Goal: Task Accomplishment & Management: Manage account settings

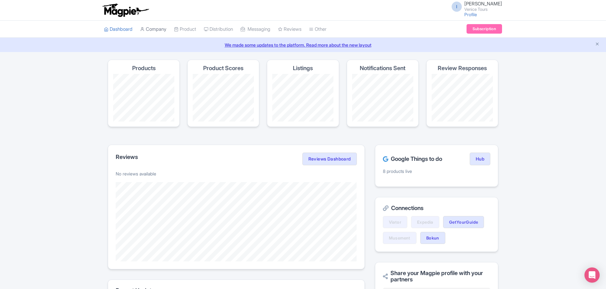
click at [157, 31] on link "Company" at bounding box center [153, 29] width 26 height 17
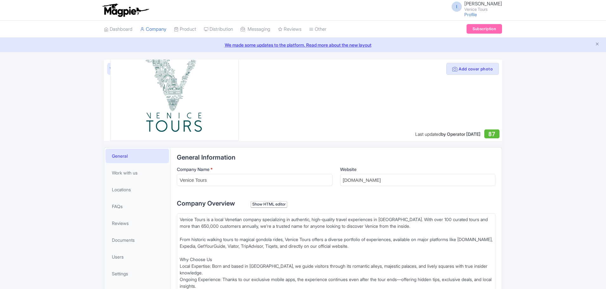
click at [189, 30] on link "Product" at bounding box center [185, 29] width 22 height 17
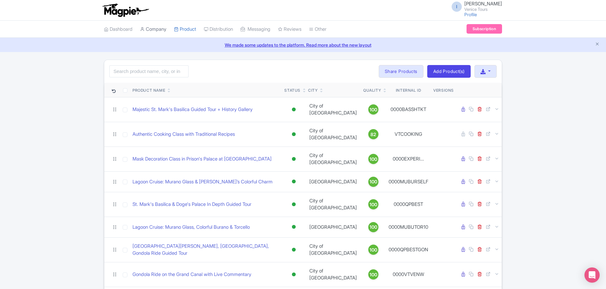
click at [148, 29] on link "Company" at bounding box center [153, 29] width 26 height 17
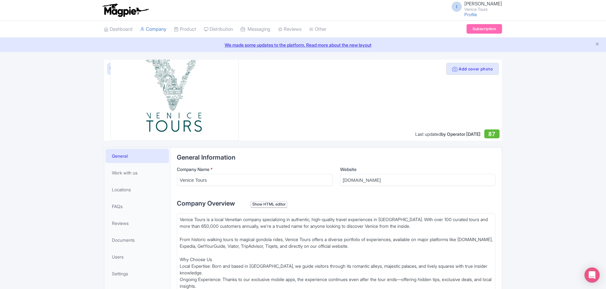
click at [155, 120] on img at bounding box center [174, 84] width 102 height 102
click at [109, 69] on link "View as visitor" at bounding box center [122, 69] width 31 height 12
click at [198, 226] on div "Venice Tours is a local Venetian company specializing in authentic, high-qualit…" at bounding box center [336, 266] width 313 height 100
type trix-editor "<div>Venice Tours is a local Venetian company specializing in authentic, high-q…"
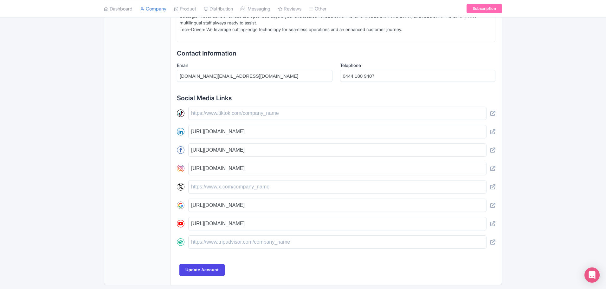
scroll to position [300, 0]
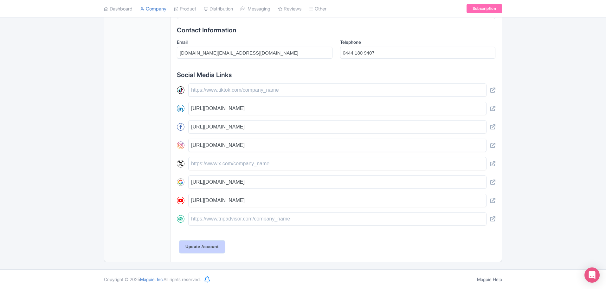
click at [204, 248] on input "Update Account" at bounding box center [201, 247] width 45 height 12
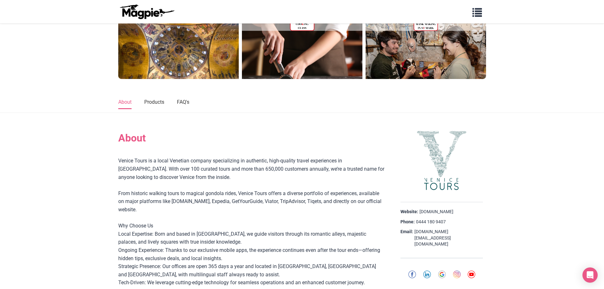
scroll to position [63, 0]
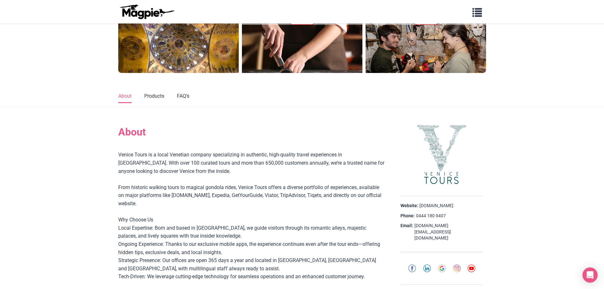
click at [436, 150] on img at bounding box center [441, 154] width 63 height 63
click at [437, 168] on img at bounding box center [441, 154] width 63 height 63
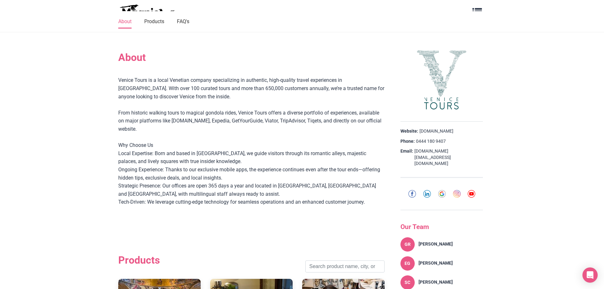
scroll to position [127, 0]
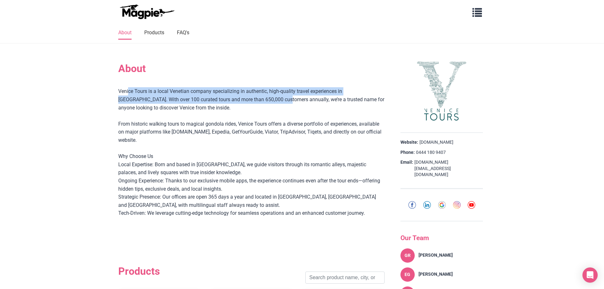
drag, startPoint x: 129, startPoint y: 90, endPoint x: 248, endPoint y: 103, distance: 119.9
click at [248, 103] on div "Venice Tours is a local Venetian company specializing in authentic, high-qualit…" at bounding box center [251, 160] width 266 height 146
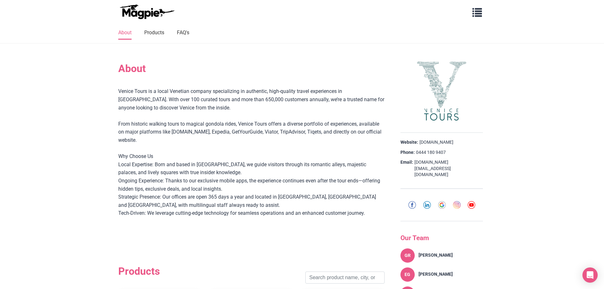
click at [272, 110] on div "Venice Tours is a local Venetian company specializing in authentic, high-qualit…" at bounding box center [251, 160] width 266 height 146
drag, startPoint x: 280, startPoint y: 93, endPoint x: 386, endPoint y: 92, distance: 105.9
click at [358, 107] on div "Venice Tours is a local Venetian company specializing in authentic, high-qualit…" at bounding box center [251, 160] width 266 height 146
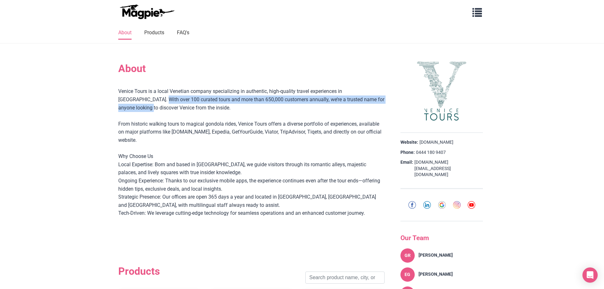
drag, startPoint x: 121, startPoint y: 101, endPoint x: 380, endPoint y: 101, distance: 258.8
click at [380, 101] on div "Venice Tours is a local Venetian company specializing in authentic, high-qualit…" at bounding box center [251, 160] width 266 height 146
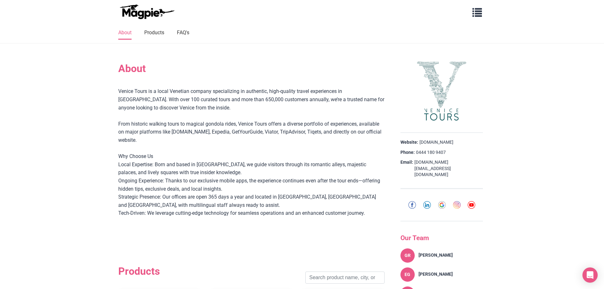
click at [333, 110] on div "Venice Tours is a local Venetian company specializing in authentic, high-qualit…" at bounding box center [251, 160] width 266 height 146
drag, startPoint x: 131, startPoint y: 107, endPoint x: 189, endPoint y: 107, distance: 58.0
click at [189, 107] on div "Venice Tours is a local Venetian company specializing in authentic, high-qualit…" at bounding box center [251, 160] width 266 height 146
drag, startPoint x: 122, startPoint y: 124, endPoint x: 325, endPoint y: 123, distance: 202.9
click at [325, 123] on div "Venice Tours is a local Venetian company specializing in authentic, high-qualit…" at bounding box center [251, 160] width 266 height 146
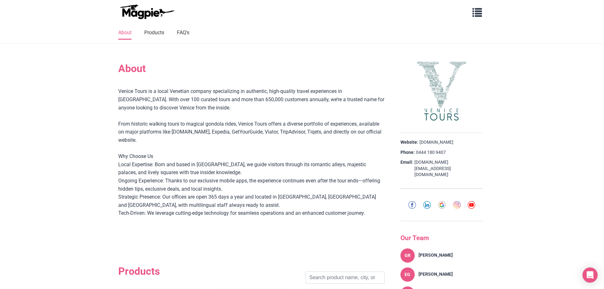
click at [209, 143] on div "Venice Tours is a local Venetian company specializing in authentic, high-qualit…" at bounding box center [251, 160] width 266 height 146
drag, startPoint x: 221, startPoint y: 135, endPoint x: 375, endPoint y: 135, distance: 154.7
click at [375, 135] on div "Venice Tours is a local Venetian company specializing in authentic, high-qualit…" at bounding box center [251, 160] width 266 height 146
click at [360, 143] on div "Venice Tours is a local Venetian company specializing in authentic, high-qualit…" at bounding box center [251, 160] width 266 height 146
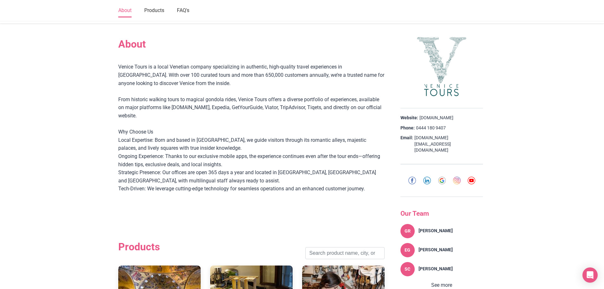
scroll to position [159, 0]
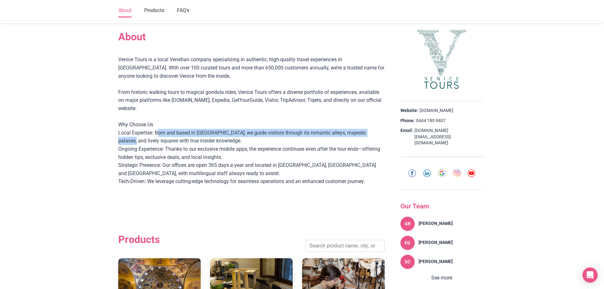
drag, startPoint x: 158, startPoint y: 133, endPoint x: 381, endPoint y: 130, distance: 222.9
click at [381, 130] on div "Venice Tours is a local Venetian company specializing in authentic, high-qualit…" at bounding box center [251, 128] width 266 height 146
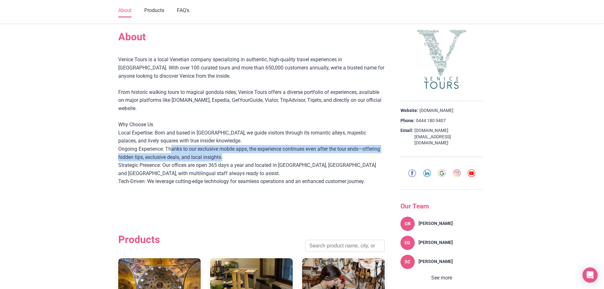
drag, startPoint x: 171, startPoint y: 150, endPoint x: 329, endPoint y: 154, distance: 157.6
click at [329, 154] on div "Venice Tours is a local Venetian company specializing in authentic, high-qualit…" at bounding box center [251, 128] width 266 height 146
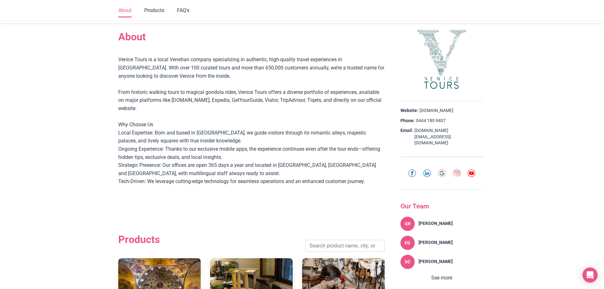
click at [217, 162] on div "Venice Tours is a local Venetian company specializing in authentic, high-qualit…" at bounding box center [251, 128] width 266 height 146
drag, startPoint x: 118, startPoint y: 163, endPoint x: 154, endPoint y: 162, distance: 36.2
click at [154, 162] on div "Venice Tours is a local Venetian company specializing in authentic, high-qualit…" at bounding box center [251, 128] width 266 height 146
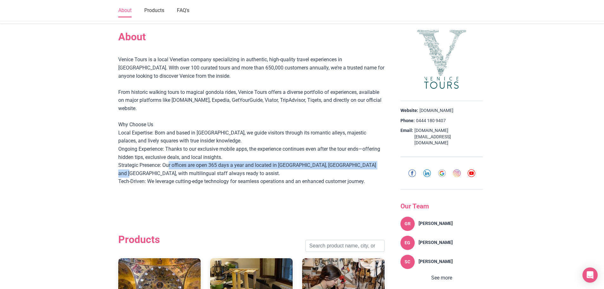
drag, startPoint x: 168, startPoint y: 162, endPoint x: 372, endPoint y: 165, distance: 204.2
click at [376, 164] on div "Venice Tours is a local Venetian company specializing in authentic, high-qualit…" at bounding box center [251, 128] width 266 height 146
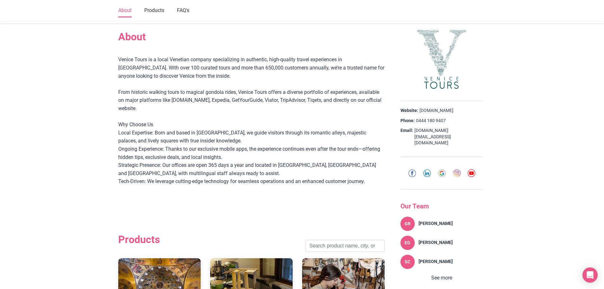
click at [347, 172] on div "Venice Tours is a local Venetian company specializing in authentic, high-qualit…" at bounding box center [251, 128] width 266 height 146
drag, startPoint x: 120, startPoint y: 174, endPoint x: 228, endPoint y: 173, distance: 108.5
click at [228, 173] on div "Venice Tours is a local Venetian company specializing in authentic, high-qualit…" at bounding box center [251, 128] width 266 height 146
click at [220, 191] on div "Venice Tours is a local Venetian company specializing in authentic, high-qualit…" at bounding box center [251, 128] width 266 height 146
drag, startPoint x: 154, startPoint y: 182, endPoint x: 361, endPoint y: 179, distance: 207.4
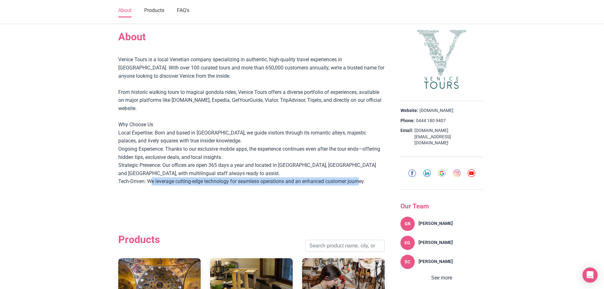
click at [361, 179] on div "Venice Tours is a local Venetian company specializing in authentic, high-qualit…" at bounding box center [251, 128] width 266 height 146
click at [333, 204] on div "Venice Tours is a local Venetian company specializing in authentic, high-qualit…" at bounding box center [251, 129] width 266 height 172
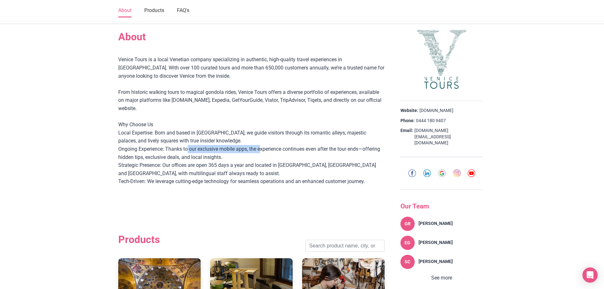
drag, startPoint x: 187, startPoint y: 150, endPoint x: 260, endPoint y: 150, distance: 73.6
click at [260, 150] on div "Venice Tours is a local Venetian company specializing in authentic, high-qualit…" at bounding box center [251, 128] width 266 height 146
click at [278, 155] on div "Venice Tours is a local Venetian company specializing in authentic, high-qualit…" at bounding box center [251, 128] width 266 height 146
drag, startPoint x: 154, startPoint y: 159, endPoint x: 228, endPoint y: 154, distance: 73.7
click at [228, 154] on div "Venice Tours is a local Venetian company specializing in authentic, high-qualit…" at bounding box center [251, 128] width 266 height 146
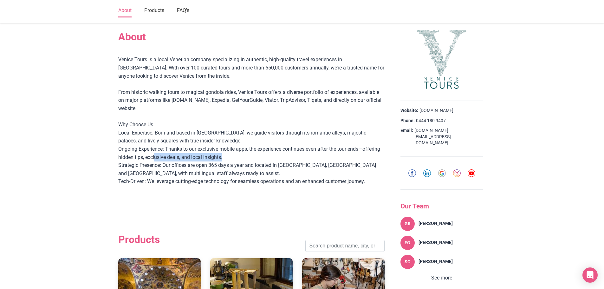
click at [234, 155] on div "Venice Tours is a local Venetian company specializing in authentic, high-qualit…" at bounding box center [251, 128] width 266 height 146
drag, startPoint x: 156, startPoint y: 134, endPoint x: 195, endPoint y: 136, distance: 39.1
click at [195, 136] on div "Venice Tours is a local Venetian company specializing in authentic, high-qualit…" at bounding box center [251, 128] width 266 height 146
click at [219, 140] on div "Venice Tours is a local Venetian company specializing in authentic, high-qualit…" at bounding box center [251, 128] width 266 height 146
click at [443, 274] on button "See more" at bounding box center [441, 278] width 82 height 8
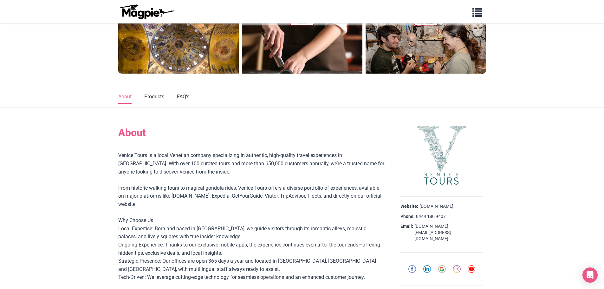
scroll to position [0, 0]
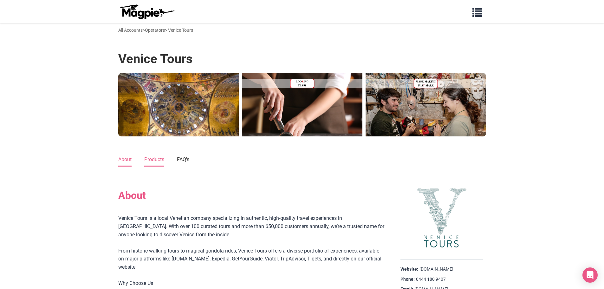
click at [155, 161] on link "Products" at bounding box center [154, 159] width 20 height 13
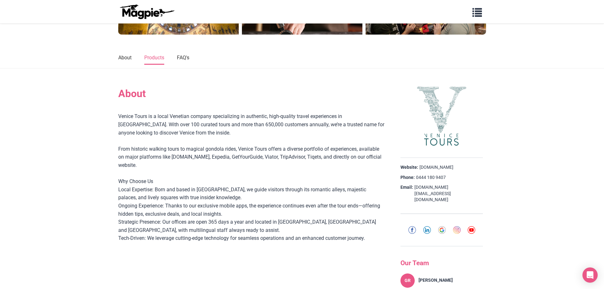
scroll to position [2, 0]
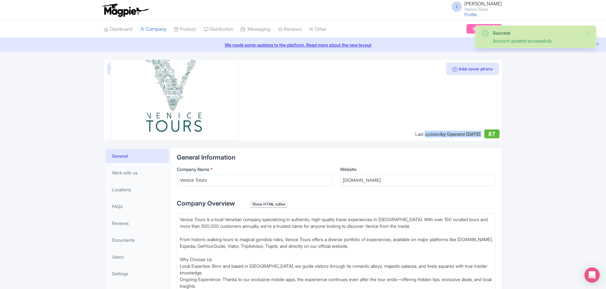
drag, startPoint x: 407, startPoint y: 134, endPoint x: 484, endPoint y: 135, distance: 77.7
click at [484, 135] on div "Last updated by Operator Aug 18, 2025 87" at bounding box center [457, 133] width 84 height 9
click at [309, 116] on div at bounding box center [303, 100] width 398 height 81
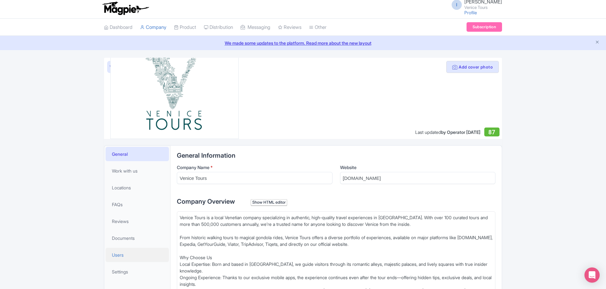
scroll to position [63, 0]
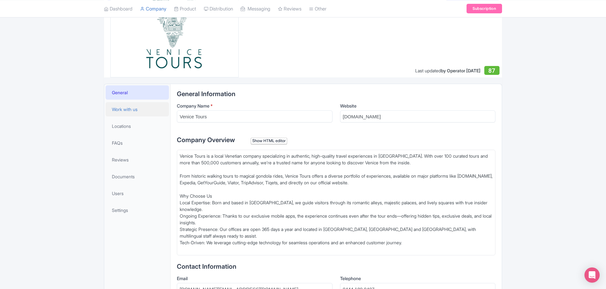
click at [121, 106] on link "Work with us" at bounding box center [137, 109] width 63 height 14
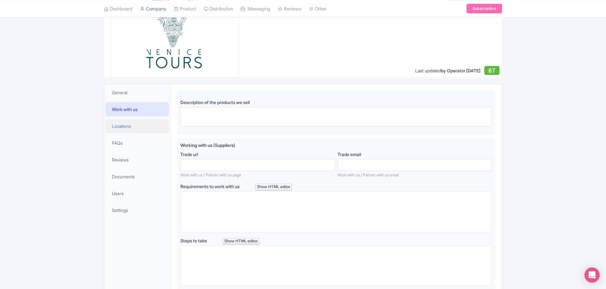
click at [114, 127] on span "Locations" at bounding box center [121, 126] width 19 height 7
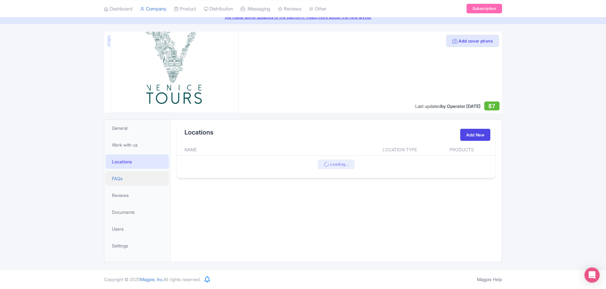
scroll to position [63, 0]
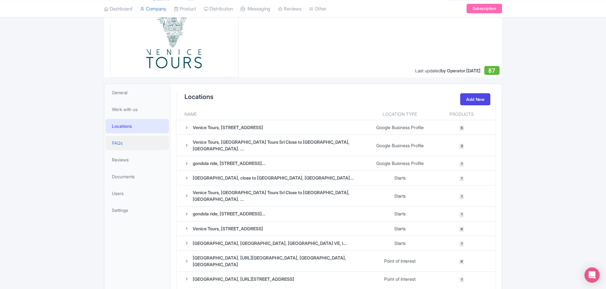
click at [117, 141] on span "FAQs" at bounding box center [117, 143] width 11 height 7
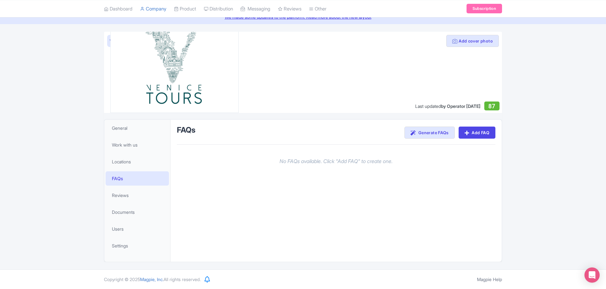
scroll to position [28, 0]
click at [122, 193] on span "Reviews" at bounding box center [120, 195] width 17 height 7
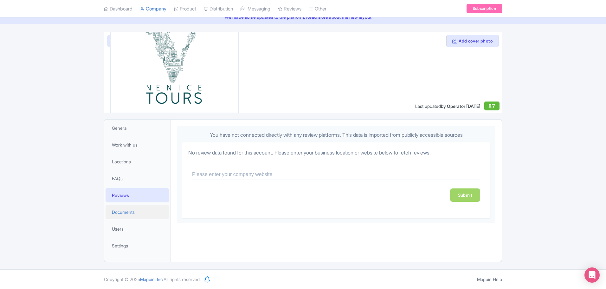
click at [132, 213] on span "Documents" at bounding box center [123, 212] width 23 height 7
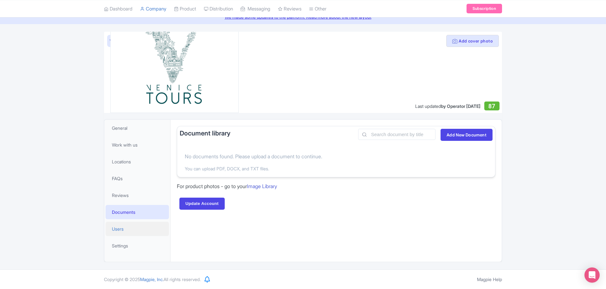
click at [122, 229] on span "Users" at bounding box center [118, 228] width 12 height 7
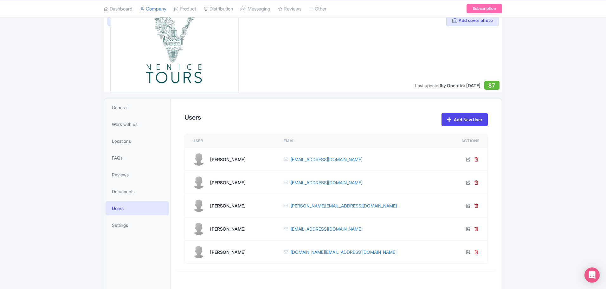
scroll to position [60, 0]
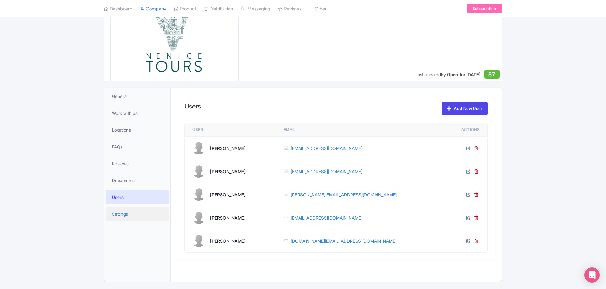
click at [117, 214] on span "Settings" at bounding box center [120, 214] width 16 height 7
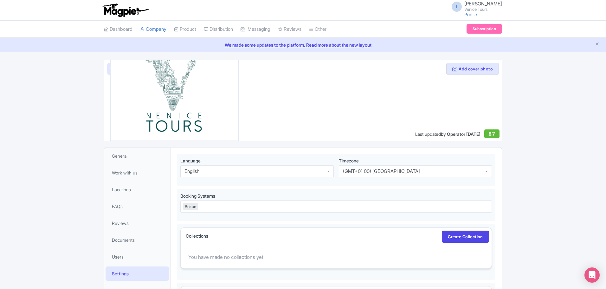
click at [238, 137] on div "Update logo" at bounding box center [174, 84] width 128 height 113
click at [230, 133] on div "Update logo" at bounding box center [174, 84] width 128 height 113
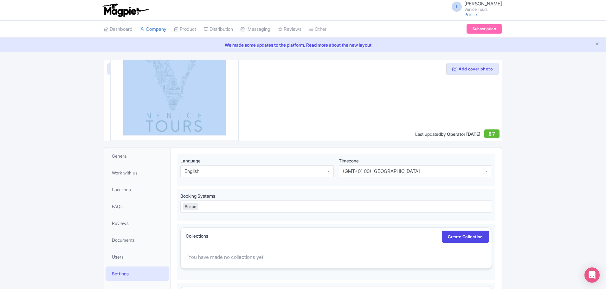
drag, startPoint x: 242, startPoint y: 130, endPoint x: 182, endPoint y: 131, distance: 59.9
click at [183, 131] on div "Add cover photo View as visitor Update logo Last updated by Operator Aug 18, 20…" at bounding box center [303, 100] width 398 height 81
click at [118, 154] on span "General" at bounding box center [120, 156] width 16 height 7
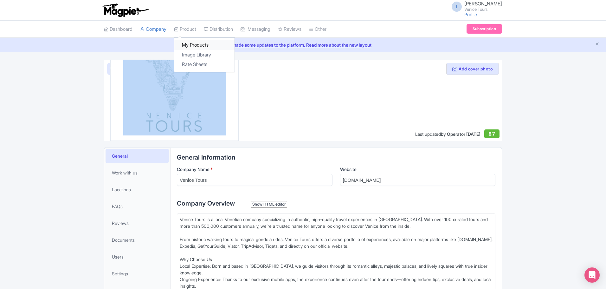
click at [198, 48] on link "My Products" at bounding box center [204, 45] width 60 height 10
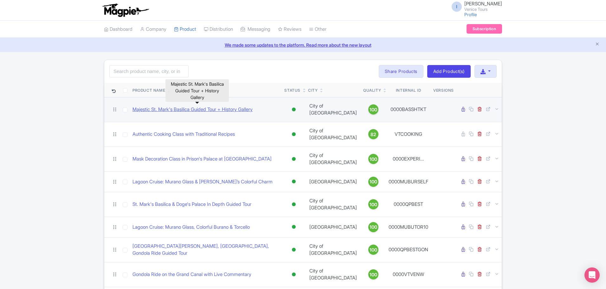
click at [210, 106] on link "Majestic St. Mark's Basilica Guided Tour + History Gallery" at bounding box center [193, 109] width 120 height 7
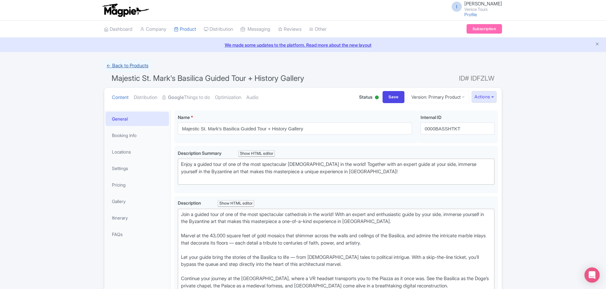
click at [108, 66] on link "← Back to Products" at bounding box center [127, 66] width 47 height 12
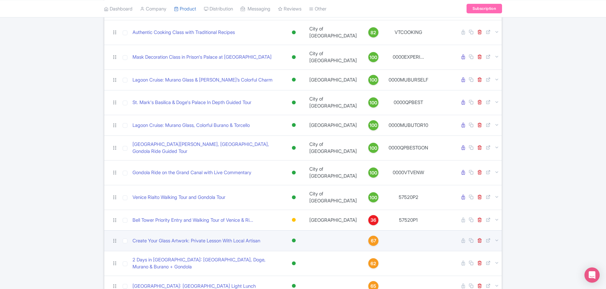
scroll to position [104, 0]
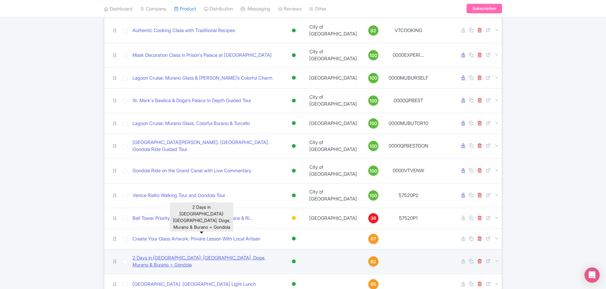
click at [239, 254] on link "2 Days in [GEOGRAPHIC_DATA]: [GEOGRAPHIC_DATA], Doge, Murano & Burano + Gondola" at bounding box center [206, 261] width 147 height 14
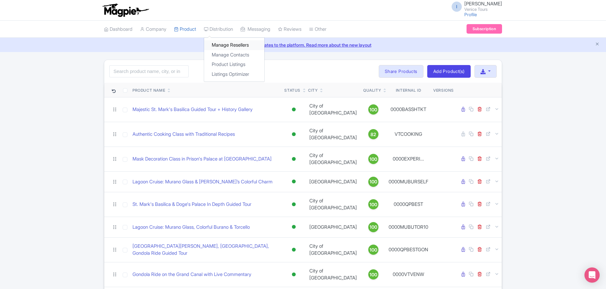
click at [246, 43] on link "Manage Resellers" at bounding box center [234, 45] width 60 height 10
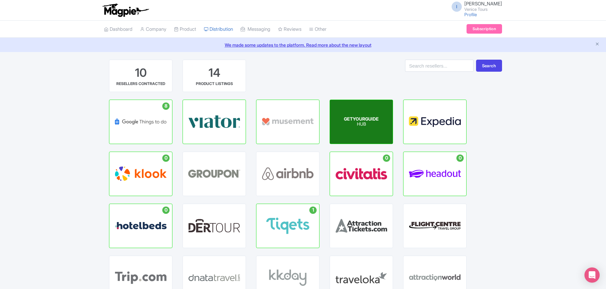
click at [362, 129] on div "GETYOURGUIDE HUB" at bounding box center [361, 122] width 63 height 44
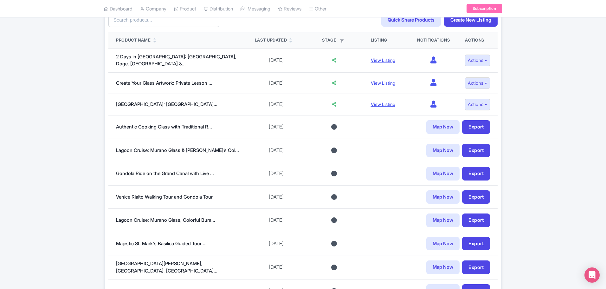
scroll to position [190, 0]
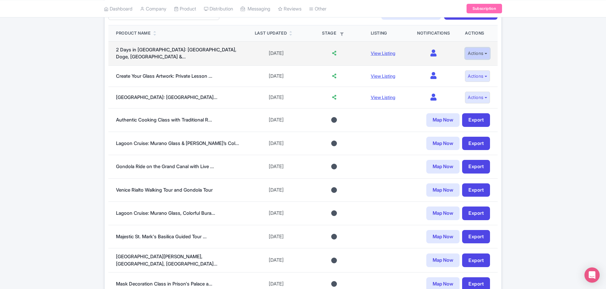
click at [483, 53] on button "Actions" at bounding box center [477, 54] width 25 height 12
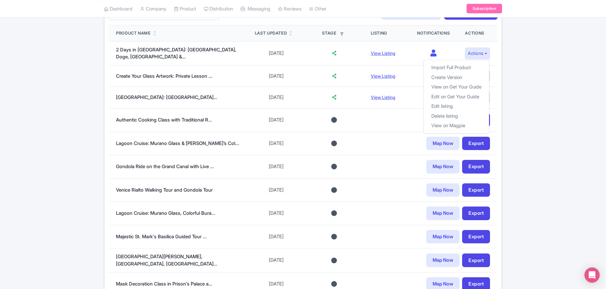
click at [549, 89] on div "[DATE] - [DATE] View all (1) Add contract 3 Live products 3/3 (active) Reviews …" at bounding box center [303, 99] width 606 height 459
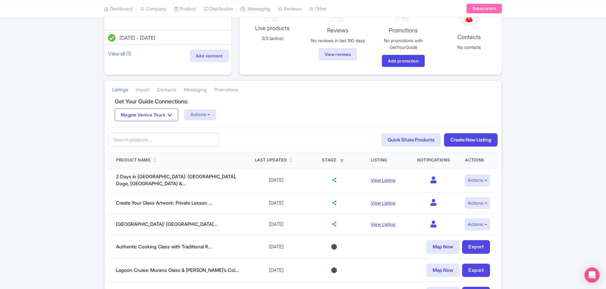
scroll to position [0, 0]
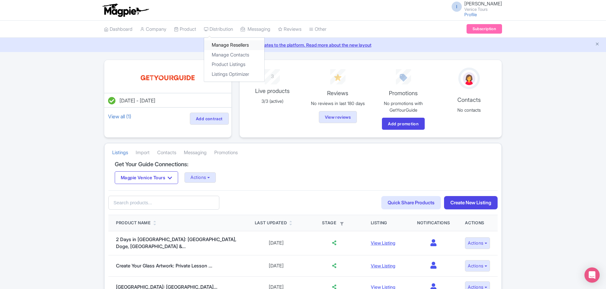
click at [238, 45] on link "Manage Resellers" at bounding box center [234, 45] width 60 height 10
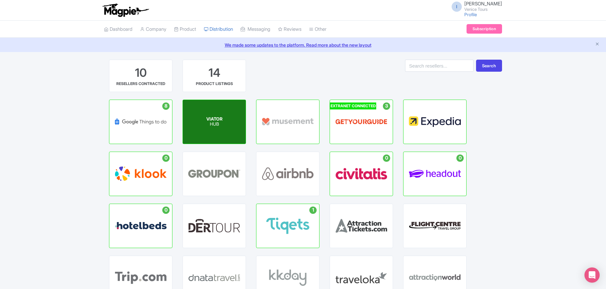
click at [214, 123] on p "HUB" at bounding box center [214, 124] width 16 height 5
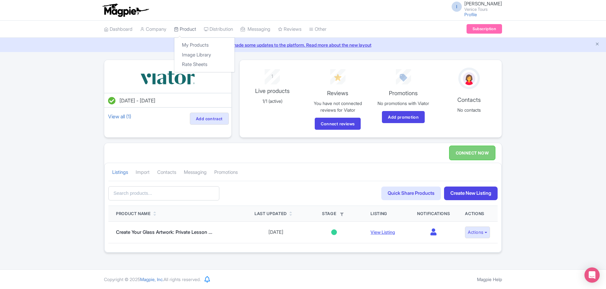
click at [193, 28] on link "Product" at bounding box center [185, 29] width 22 height 17
click at [193, 44] on link "My Products" at bounding box center [204, 45] width 60 height 10
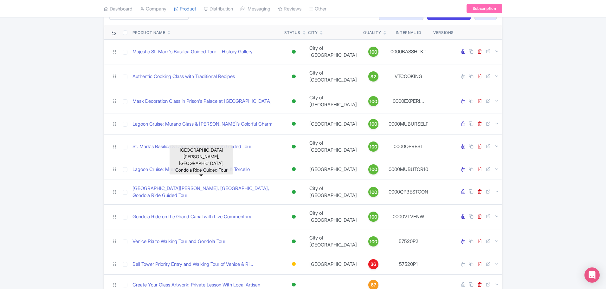
scroll to position [104, 0]
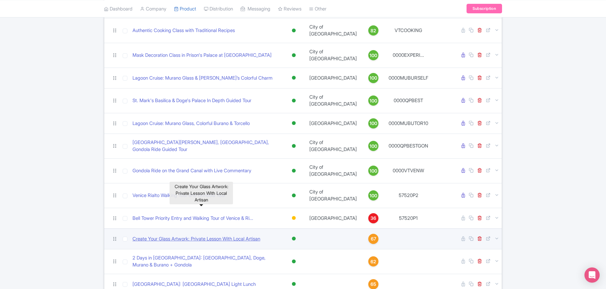
click at [174, 235] on link "Create Your Glass Artwork: Private Lesson With Local Artisan" at bounding box center [197, 238] width 128 height 7
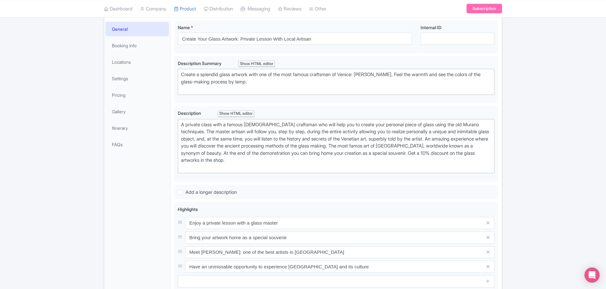
scroll to position [88, 0]
